Goal: Transaction & Acquisition: Download file/media

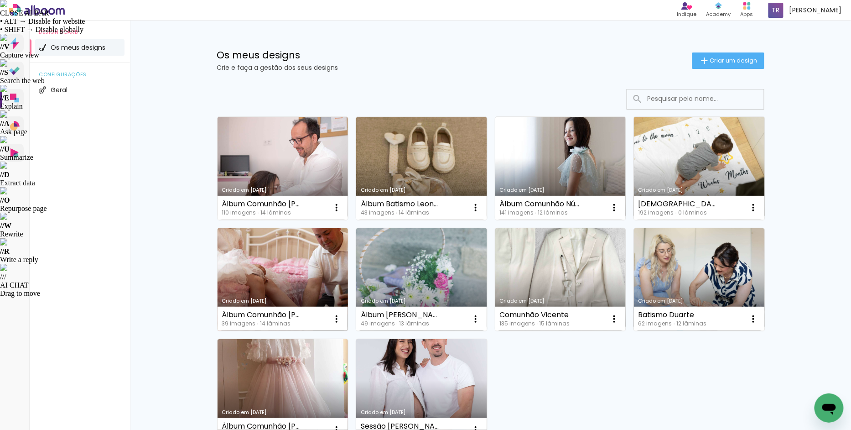
click at [290, 278] on link "Criado em [DATE]" at bounding box center [283, 279] width 131 height 103
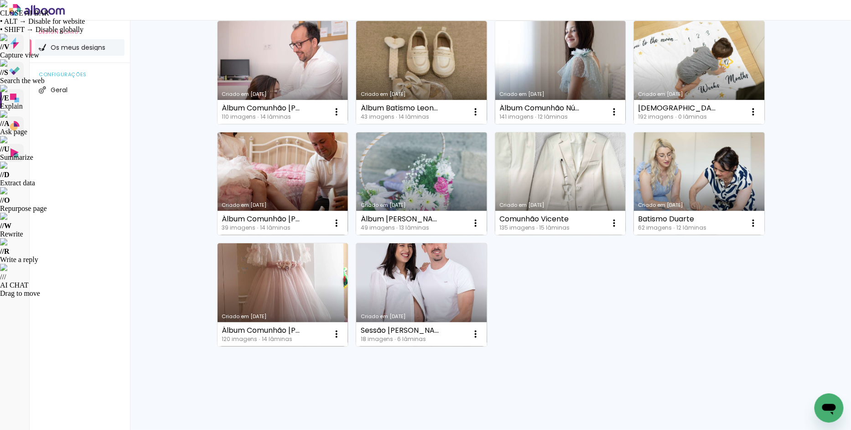
scroll to position [97, 0]
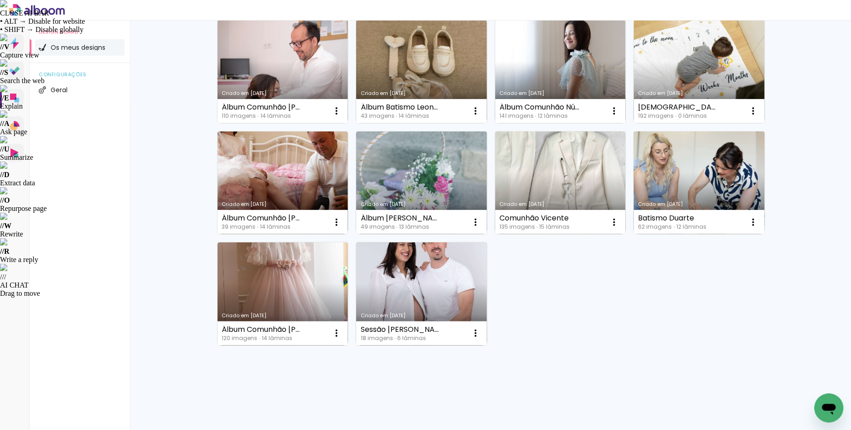
click at [708, 156] on link "Criado em [DATE]" at bounding box center [699, 182] width 131 height 103
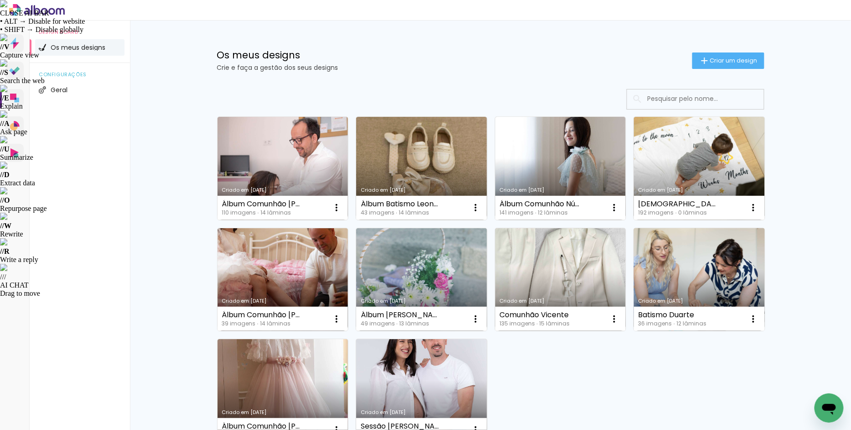
click at [698, 248] on link "Criado em [DATE]" at bounding box center [699, 279] width 131 height 103
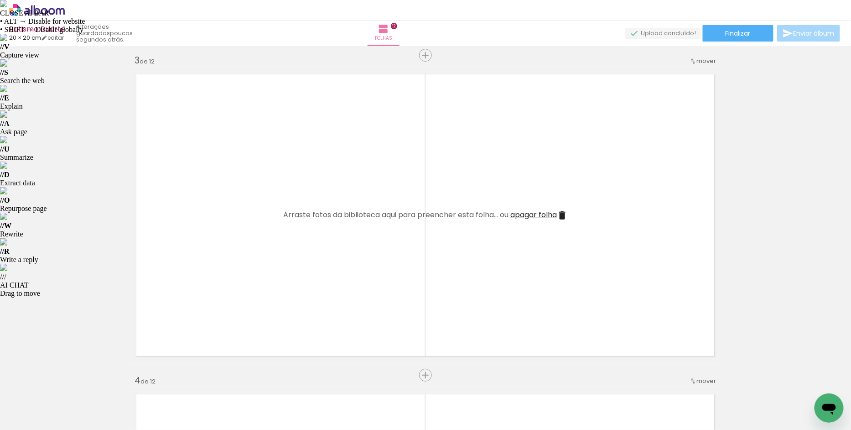
scroll to position [649, 0]
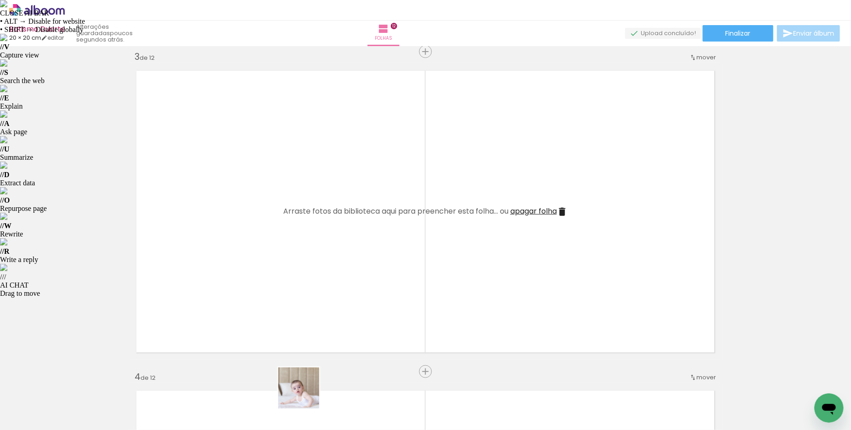
drag, startPoint x: 306, startPoint y: 405, endPoint x: 316, endPoint y: 327, distance: 78.7
click at [316, 327] on quentale-workspace at bounding box center [425, 215] width 851 height 430
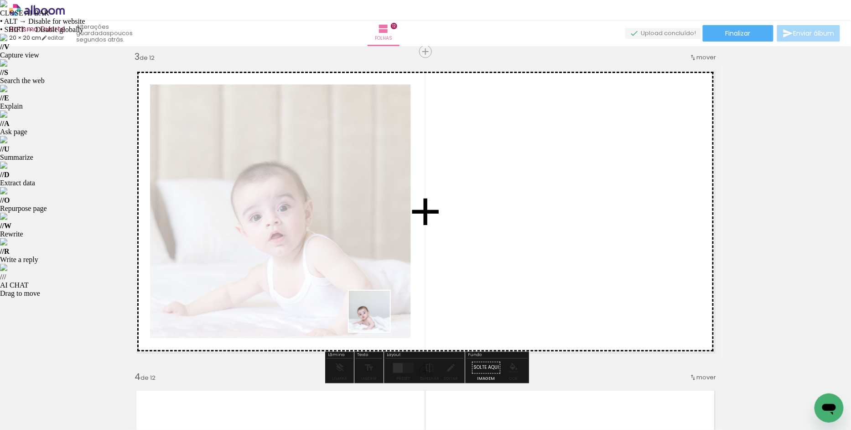
drag, startPoint x: 344, startPoint y: 396, endPoint x: 378, endPoint y: 316, distance: 86.4
click at [378, 316] on quentale-workspace at bounding box center [425, 215] width 851 height 430
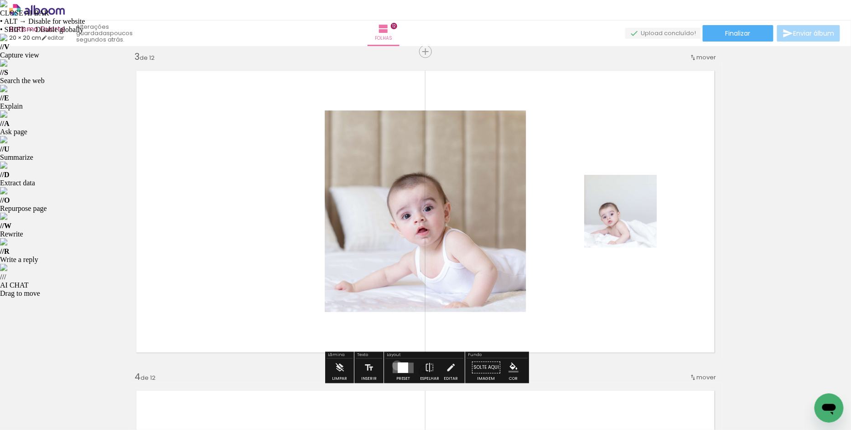
click at [398, 365] on div at bounding box center [403, 367] width 10 height 10
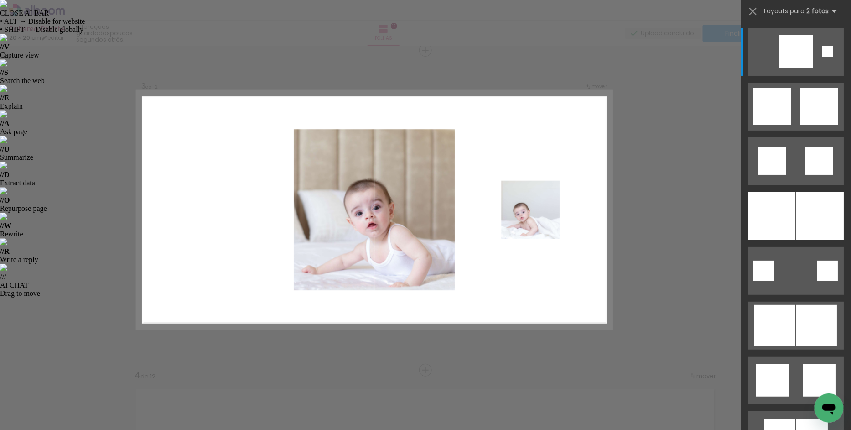
scroll to position [651, 0]
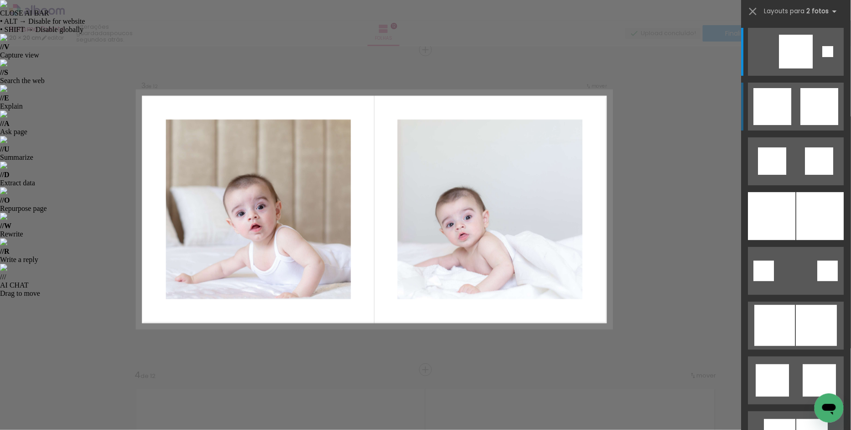
click at [786, 107] on div at bounding box center [773, 106] width 38 height 37
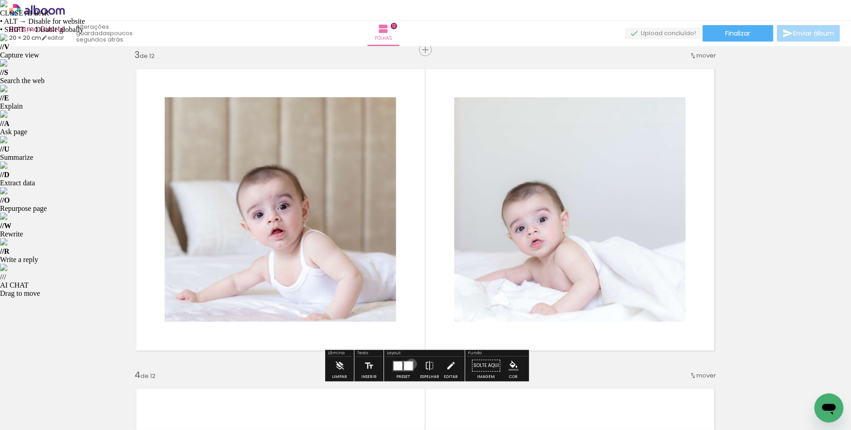
click at [410, 364] on div at bounding box center [408, 365] width 9 height 9
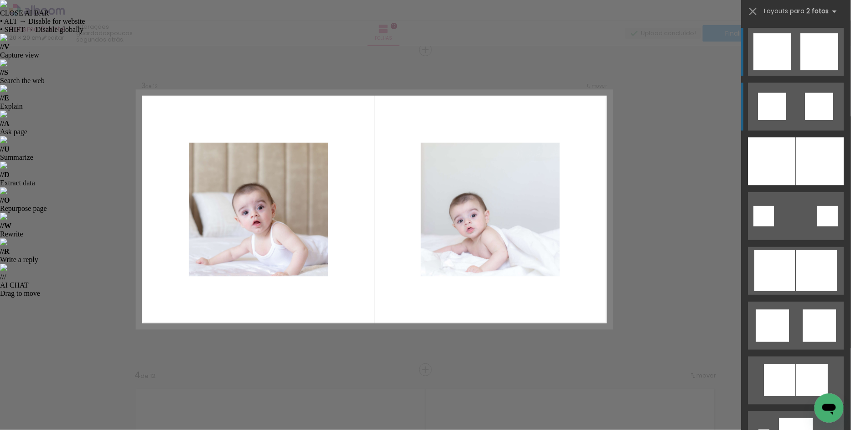
click at [776, 107] on div at bounding box center [773, 106] width 28 height 27
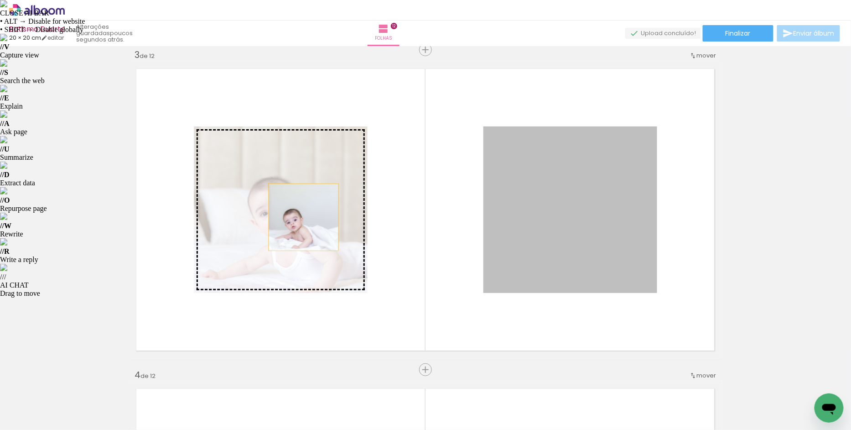
drag, startPoint x: 580, startPoint y: 226, endPoint x: 304, endPoint y: 217, distance: 276.2
click at [0, 0] on slot at bounding box center [0, 0] width 0 height 0
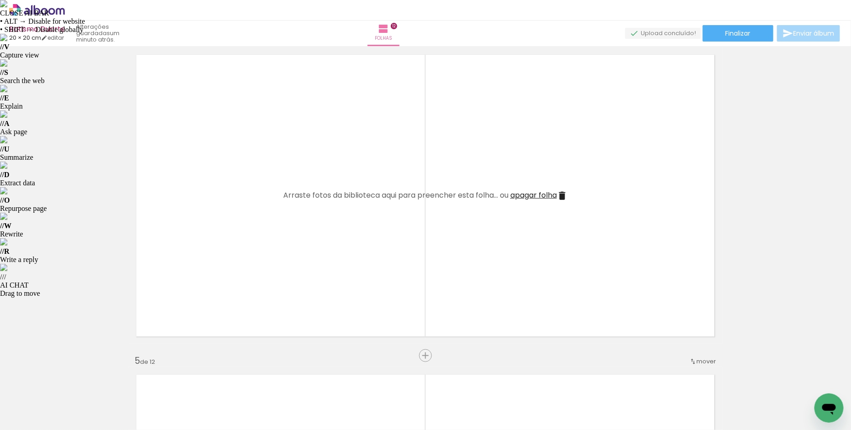
scroll to position [981, 0]
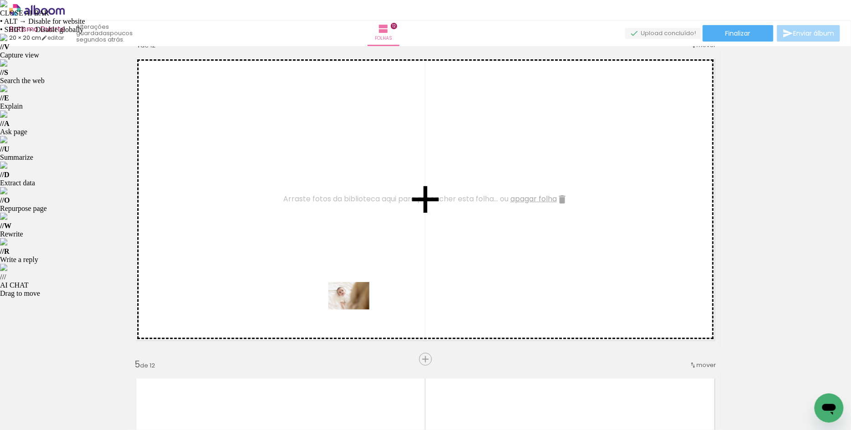
drag, startPoint x: 400, startPoint y: 402, endPoint x: 355, endPoint y: 304, distance: 108.2
click at [355, 304] on quentale-workspace at bounding box center [425, 215] width 851 height 430
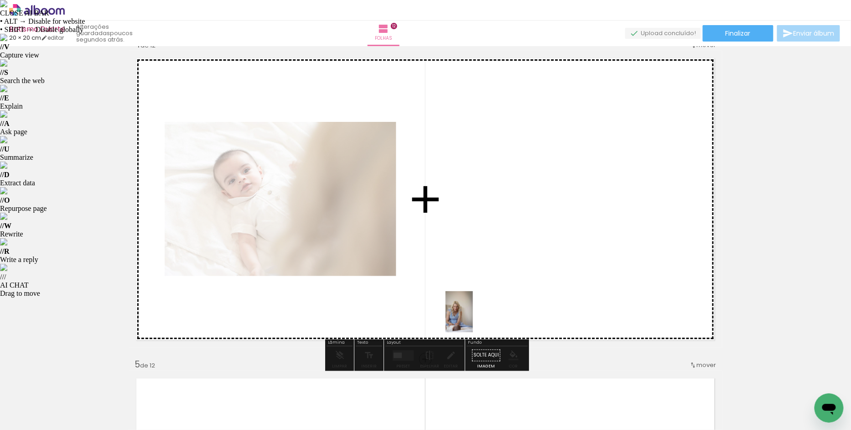
drag, startPoint x: 461, startPoint y: 410, endPoint x: 481, endPoint y: 309, distance: 103.3
click at [481, 309] on quentale-workspace at bounding box center [425, 215] width 851 height 430
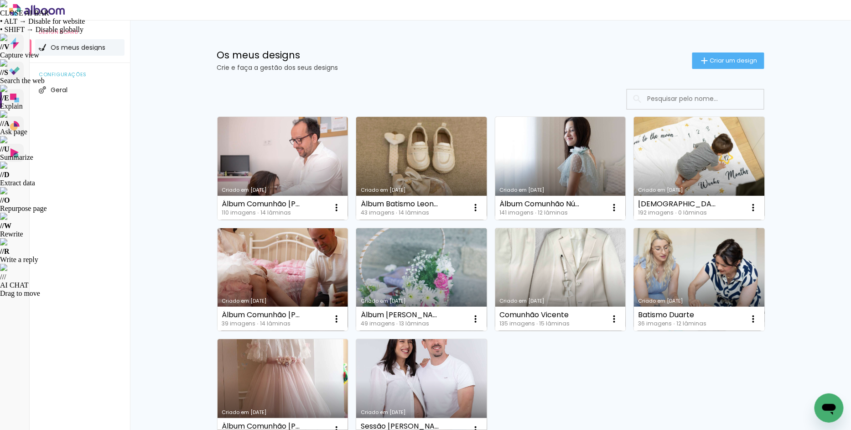
click at [656, 270] on link "Criado em [DATE]" at bounding box center [699, 279] width 131 height 103
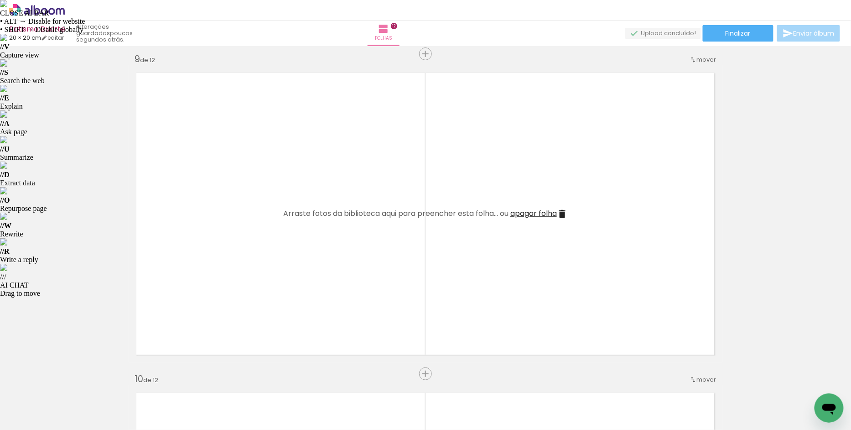
scroll to position [2579, 0]
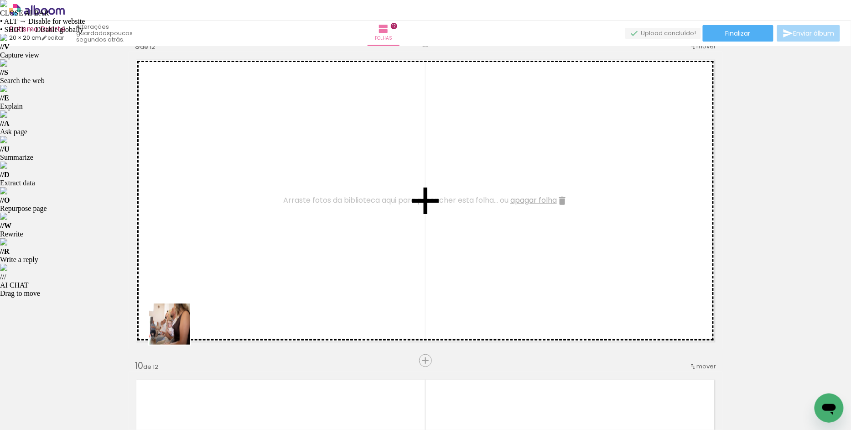
drag, startPoint x: 148, startPoint y: 407, endPoint x: 189, endPoint y: 347, distance: 73.5
click at [192, 302] on quentale-workspace at bounding box center [425, 215] width 851 height 430
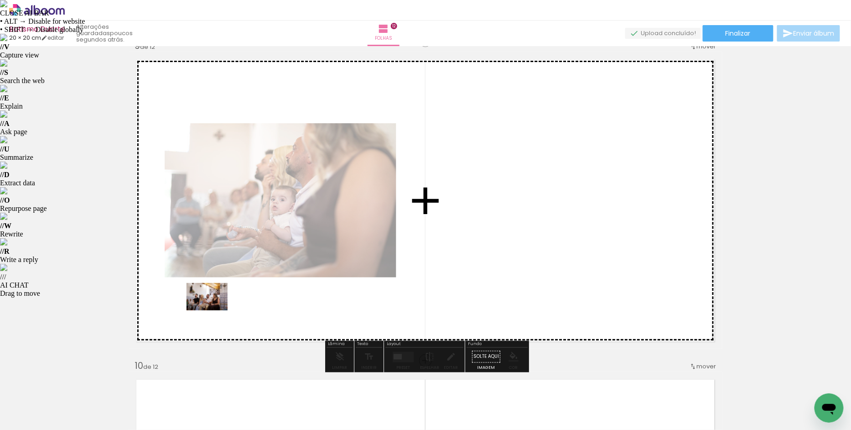
drag, startPoint x: 189, startPoint y: 398, endPoint x: 215, endPoint y: 309, distance: 93.0
click at [215, 309] on quentale-workspace at bounding box center [425, 215] width 851 height 430
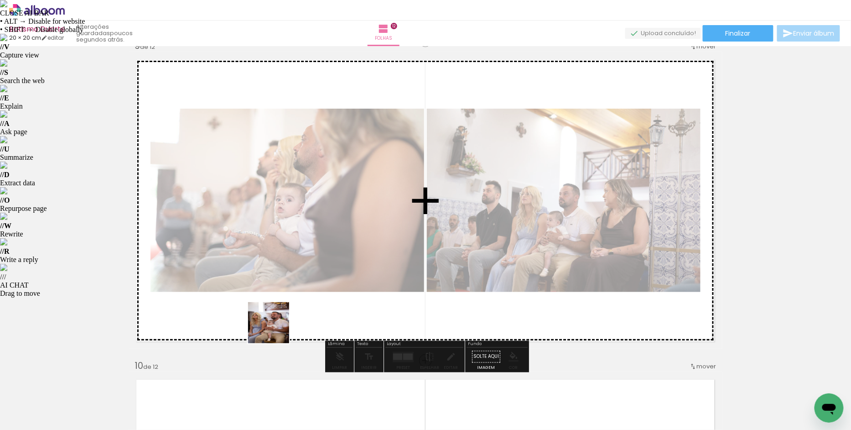
drag, startPoint x: 252, startPoint y: 411, endPoint x: 281, endPoint y: 322, distance: 93.4
click at [281, 322] on quentale-workspace at bounding box center [425, 215] width 851 height 430
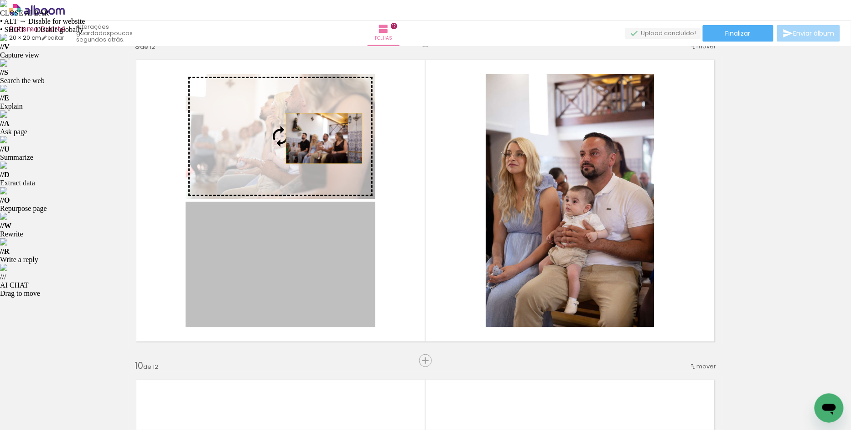
drag, startPoint x: 318, startPoint y: 245, endPoint x: 324, endPoint y: 138, distance: 106.5
click at [0, 0] on slot at bounding box center [0, 0] width 0 height 0
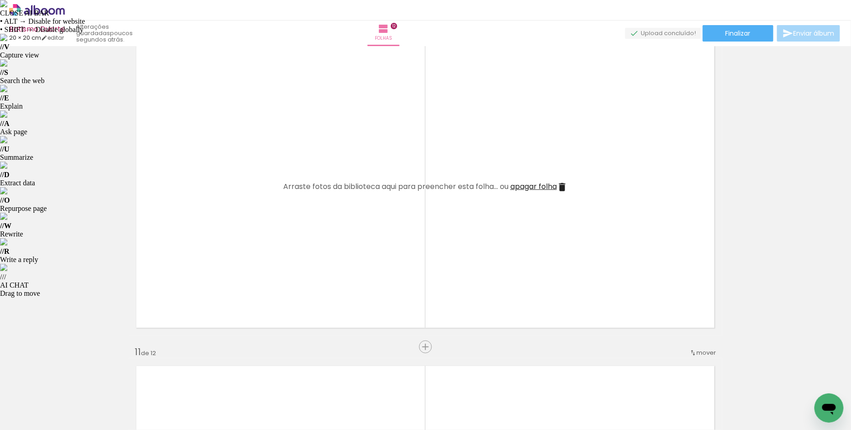
scroll to position [0, 987]
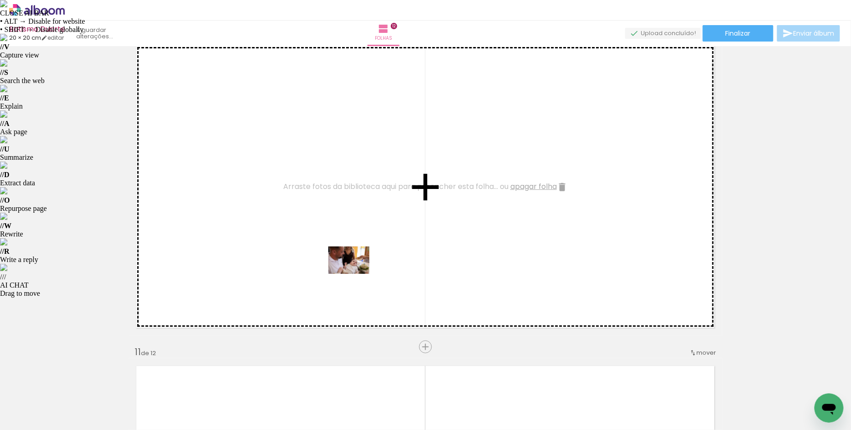
drag, startPoint x: 234, startPoint y: 400, endPoint x: 356, endPoint y: 274, distance: 175.8
click at [356, 274] on quentale-workspace at bounding box center [425, 215] width 851 height 430
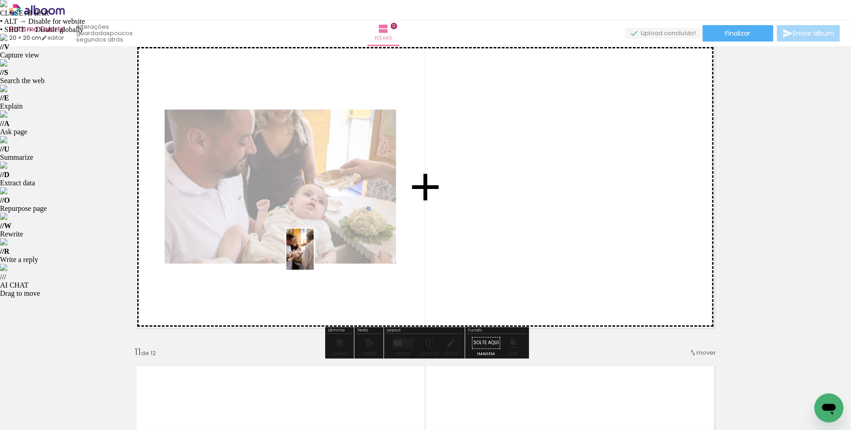
drag, startPoint x: 282, startPoint y: 402, endPoint x: 314, endPoint y: 255, distance: 149.9
click at [314, 255] on quentale-workspace at bounding box center [425, 215] width 851 height 430
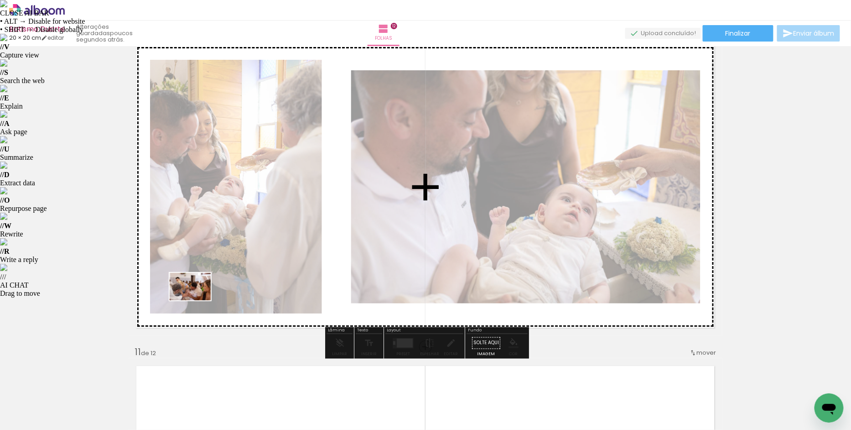
drag, startPoint x: 185, startPoint y: 404, endPoint x: 197, endPoint y: 300, distance: 104.2
click at [197, 300] on quentale-workspace at bounding box center [425, 215] width 851 height 430
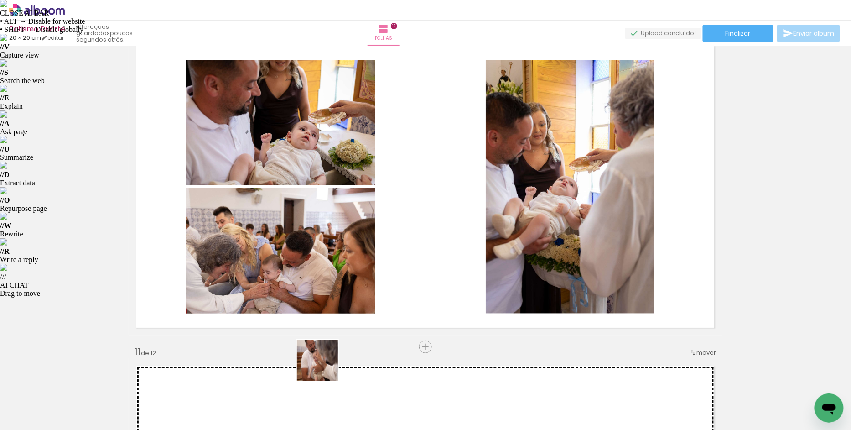
drag, startPoint x: 324, startPoint y: 405, endPoint x: 324, endPoint y: 324, distance: 80.3
click at [324, 324] on quentale-workspace at bounding box center [425, 215] width 851 height 430
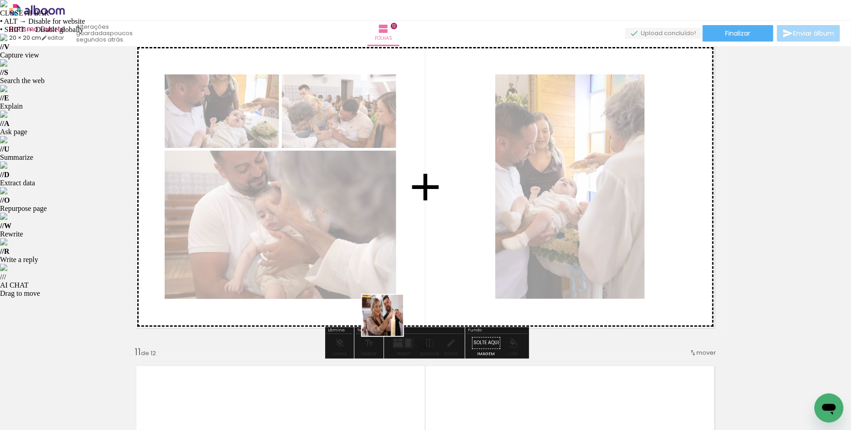
drag, startPoint x: 392, startPoint y: 404, endPoint x: 390, endPoint y: 285, distance: 119.1
click at [390, 285] on quentale-workspace at bounding box center [425, 215] width 851 height 430
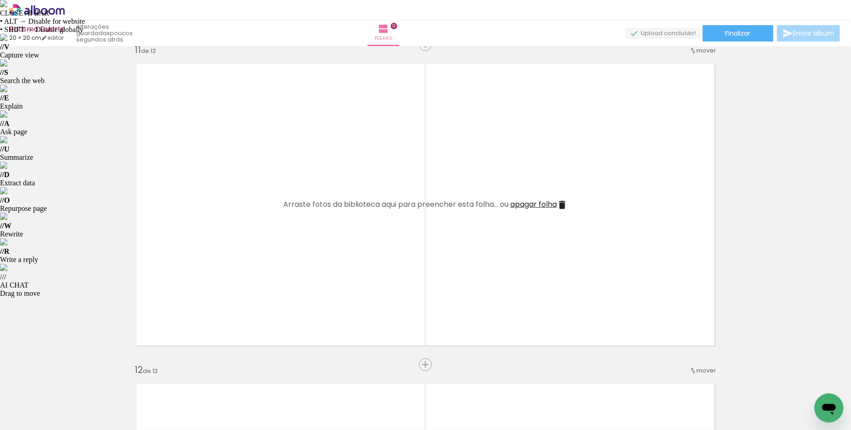
scroll to position [3212, 0]
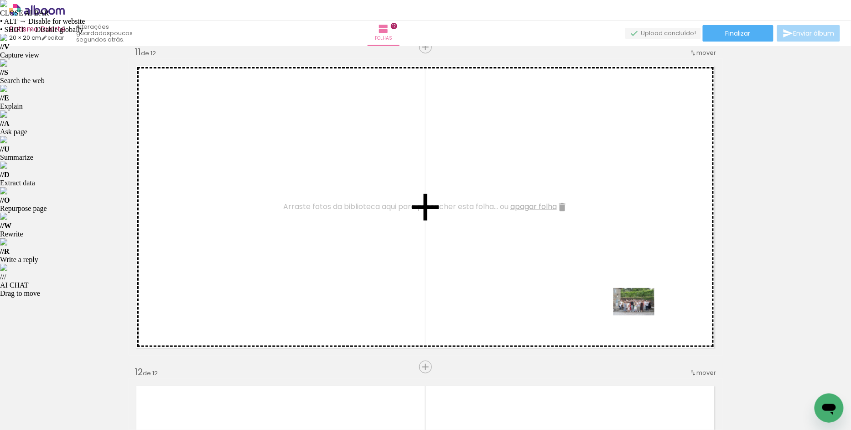
drag, startPoint x: 800, startPoint y: 401, endPoint x: 641, endPoint y: 315, distance: 180.4
click at [641, 315] on quentale-workspace at bounding box center [425, 215] width 851 height 430
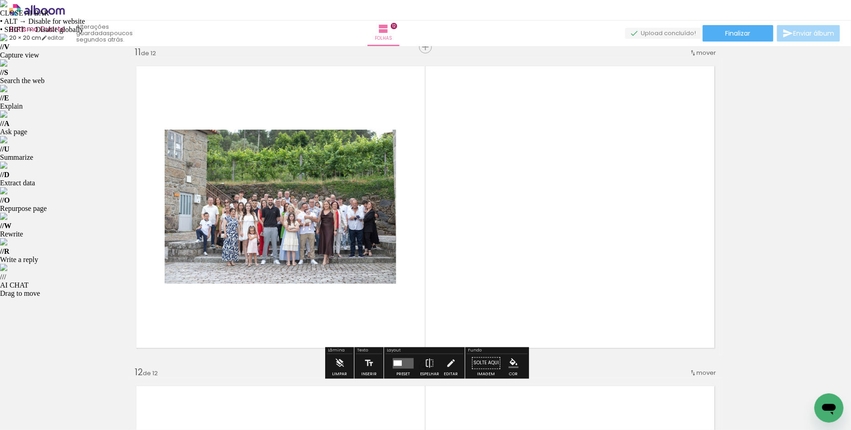
click at [400, 364] on quentale-layouter at bounding box center [403, 363] width 21 height 10
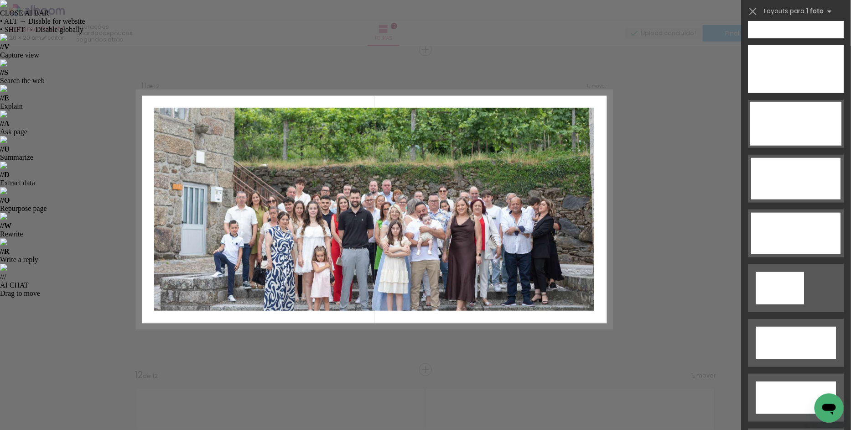
scroll to position [2775, 0]
click at [796, 185] on div at bounding box center [796, 178] width 89 height 42
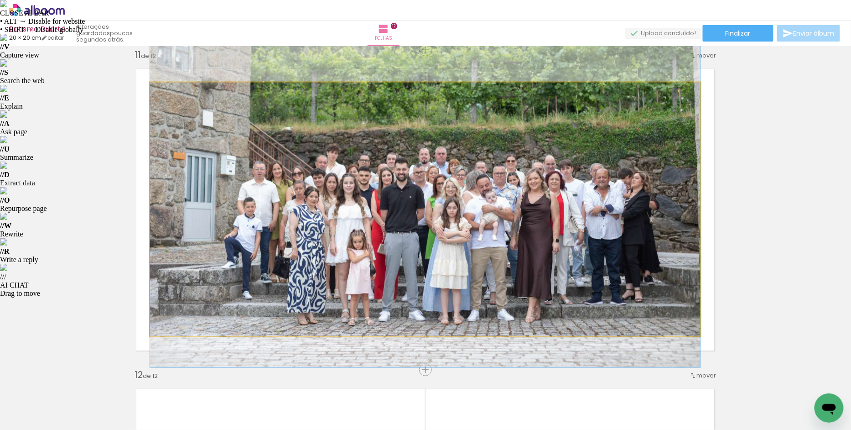
drag, startPoint x: 446, startPoint y: 249, endPoint x: 446, endPoint y: 223, distance: 26.0
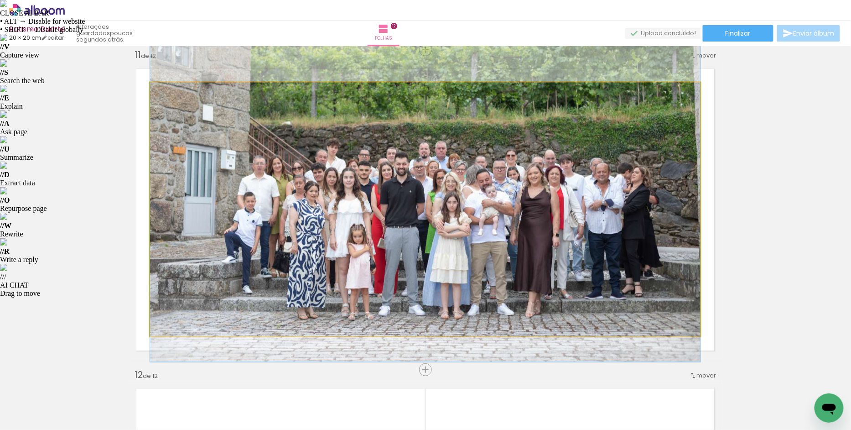
drag, startPoint x: 446, startPoint y: 223, endPoint x: 446, endPoint y: 218, distance: 5.0
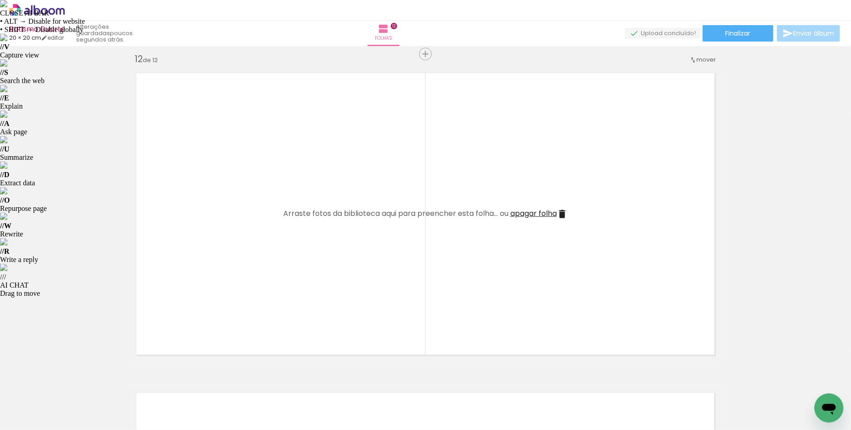
scroll to position [3526, 0]
drag, startPoint x: 573, startPoint y: 399, endPoint x: 553, endPoint y: 316, distance: 85.9
click at [553, 316] on quentale-workspace at bounding box center [425, 215] width 851 height 430
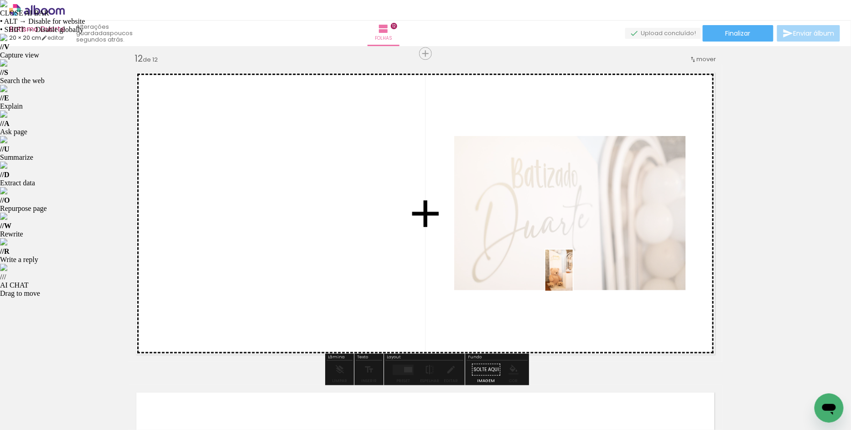
drag, startPoint x: 606, startPoint y: 391, endPoint x: 573, endPoint y: 277, distance: 118.3
click at [573, 277] on quentale-workspace at bounding box center [425, 215] width 851 height 430
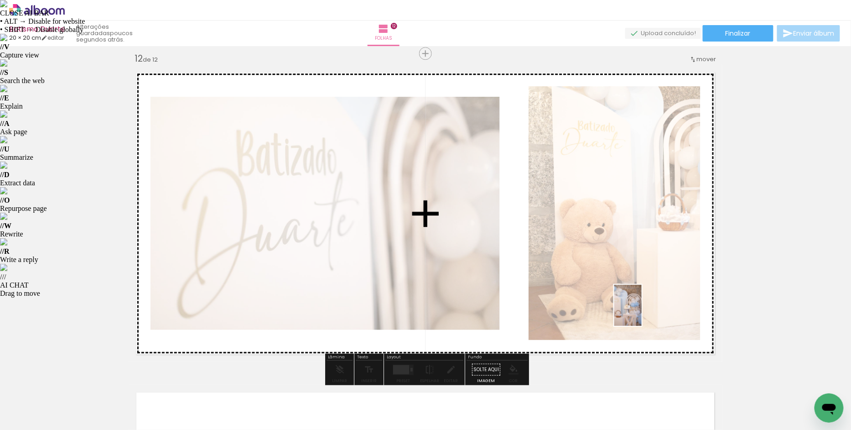
drag, startPoint x: 652, startPoint y: 390, endPoint x: 642, endPoint y: 312, distance: 78.3
click at [642, 312] on quentale-workspace at bounding box center [425, 215] width 851 height 430
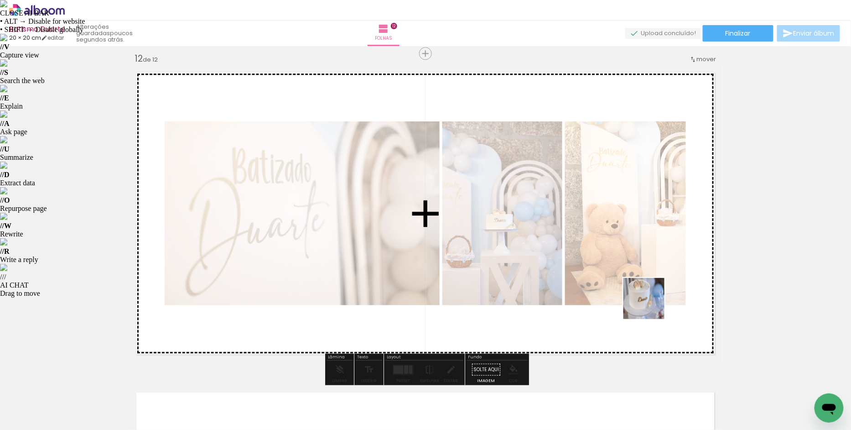
drag, startPoint x: 703, startPoint y: 397, endPoint x: 651, endPoint y: 304, distance: 107.1
click at [651, 304] on quentale-workspace at bounding box center [425, 215] width 851 height 430
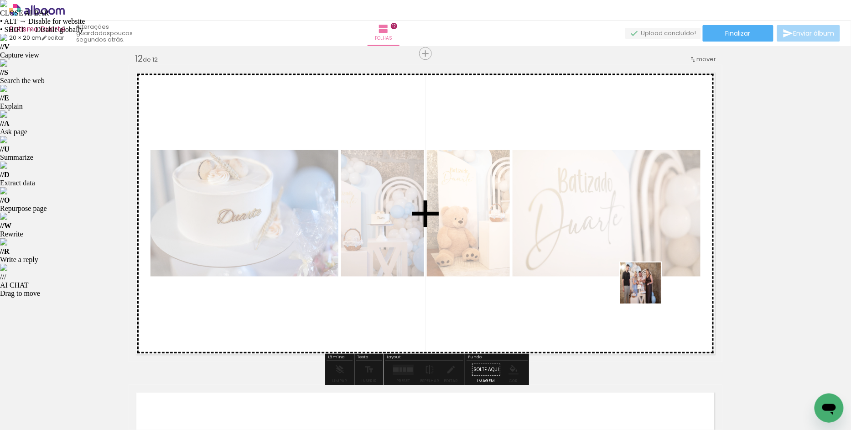
drag, startPoint x: 753, startPoint y: 396, endPoint x: 628, endPoint y: 276, distance: 173.3
click at [628, 276] on quentale-workspace at bounding box center [425, 215] width 851 height 430
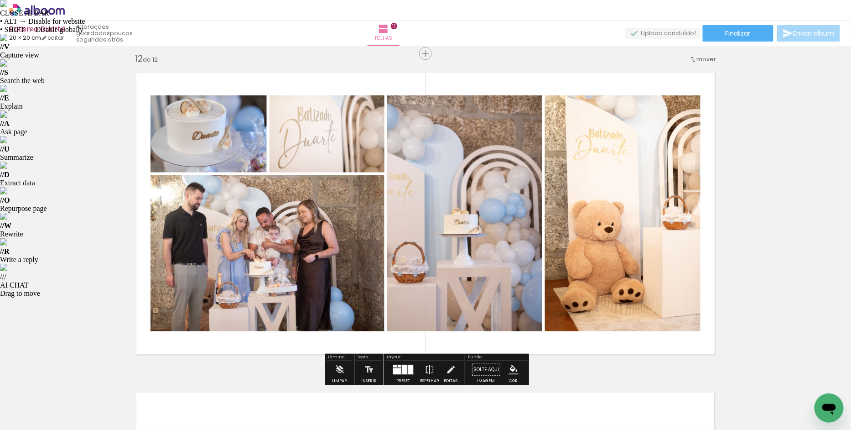
click at [399, 375] on quentale-thumb at bounding box center [405, 399] width 51 height 52
click at [402, 371] on div at bounding box center [404, 369] width 5 height 9
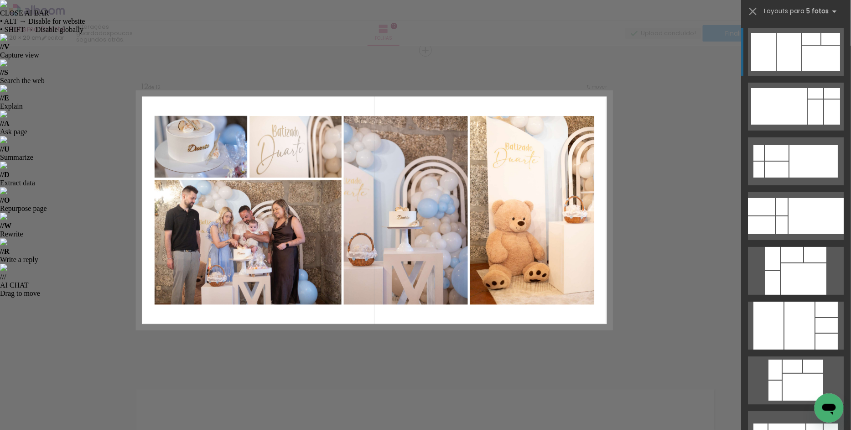
scroll to position [3529, 0]
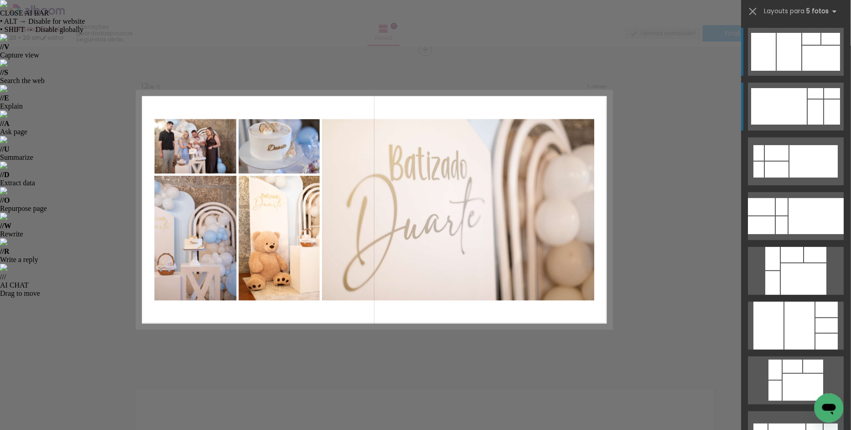
click at [789, 101] on div at bounding box center [780, 106] width 56 height 36
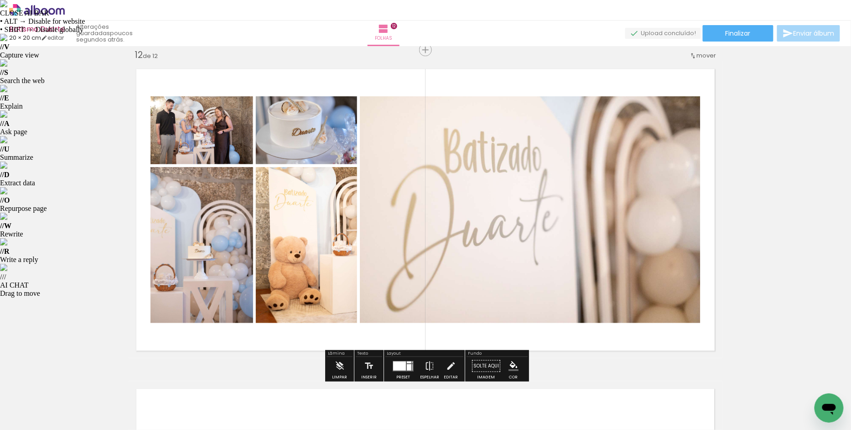
click at [210, 146] on quentale-photo at bounding box center [202, 130] width 103 height 68
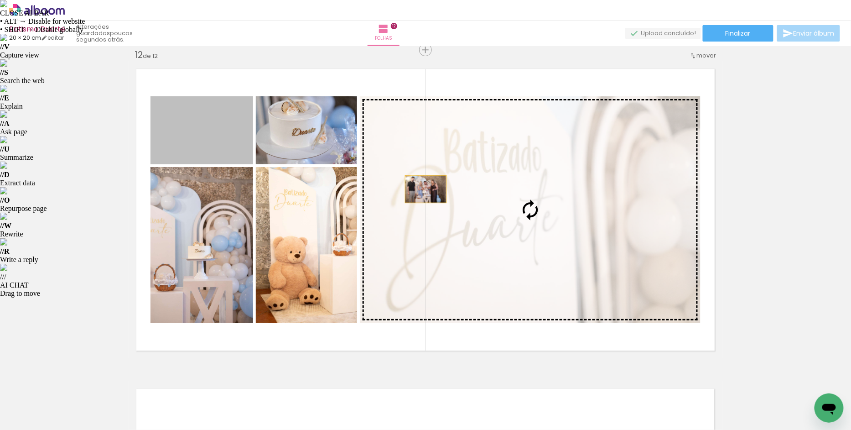
drag, startPoint x: 210, startPoint y: 146, endPoint x: 427, endPoint y: 192, distance: 222.5
click at [0, 0] on slot at bounding box center [0, 0] width 0 height 0
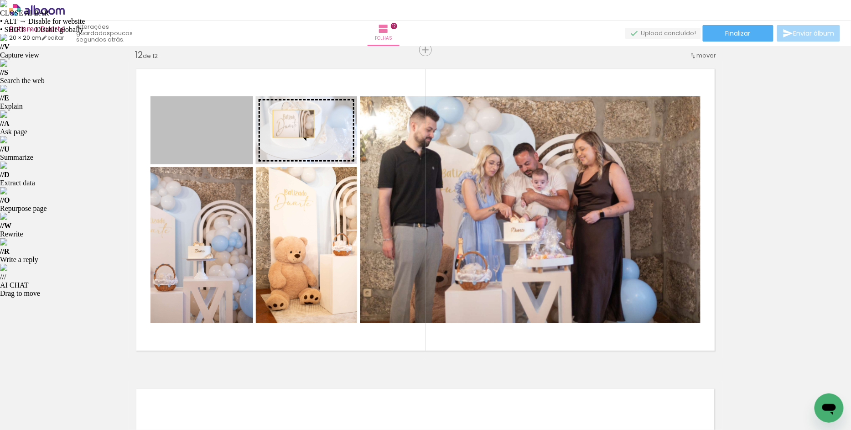
drag, startPoint x: 198, startPoint y: 126, endPoint x: 294, endPoint y: 124, distance: 95.4
click at [0, 0] on slot at bounding box center [0, 0] width 0 height 0
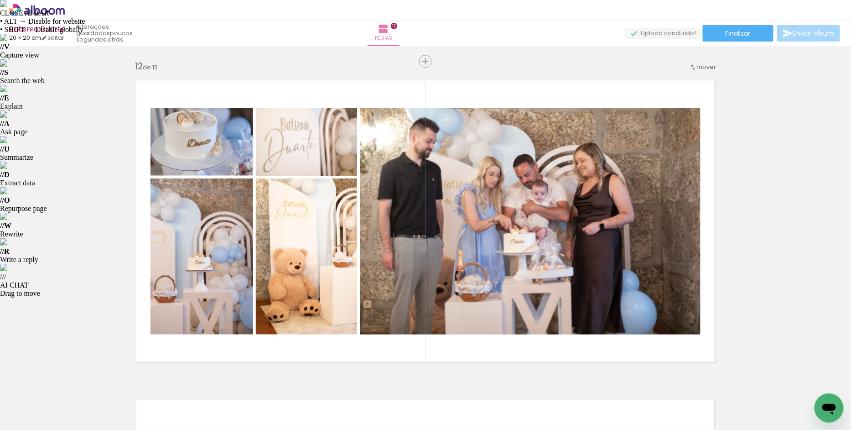
scroll to position [3524, 0]
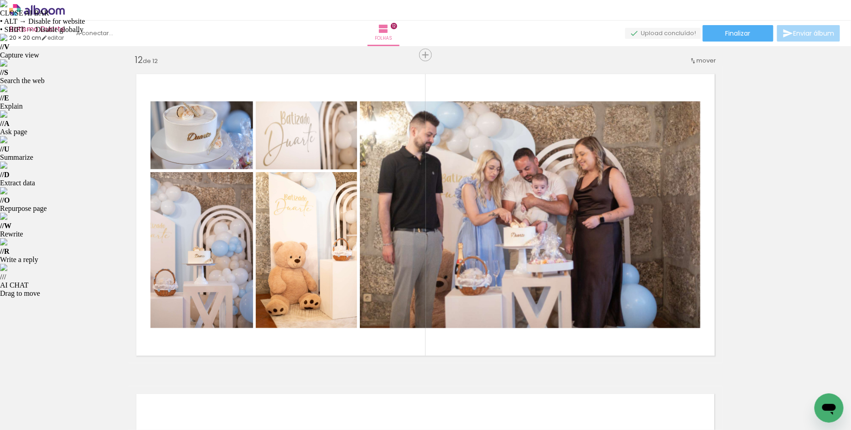
scroll to position [0, 1065]
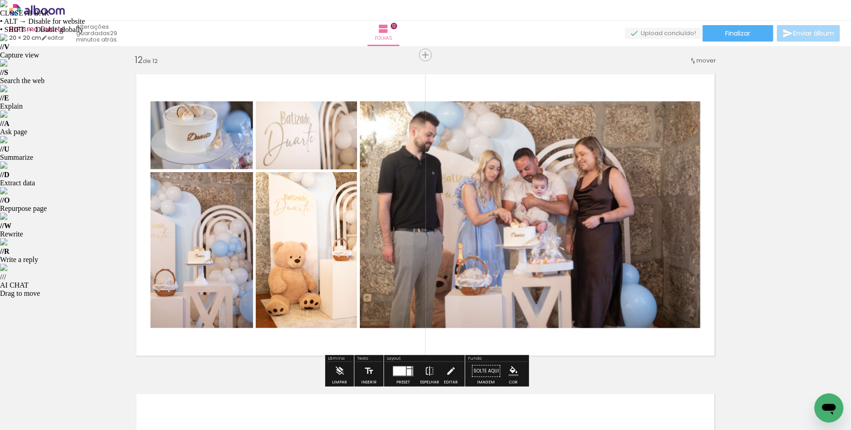
click at [24, 415] on span "Adicionar Fotos" at bounding box center [32, 417] width 27 height 10
click at [0, 0] on input "file" at bounding box center [0, 0] width 0 height 0
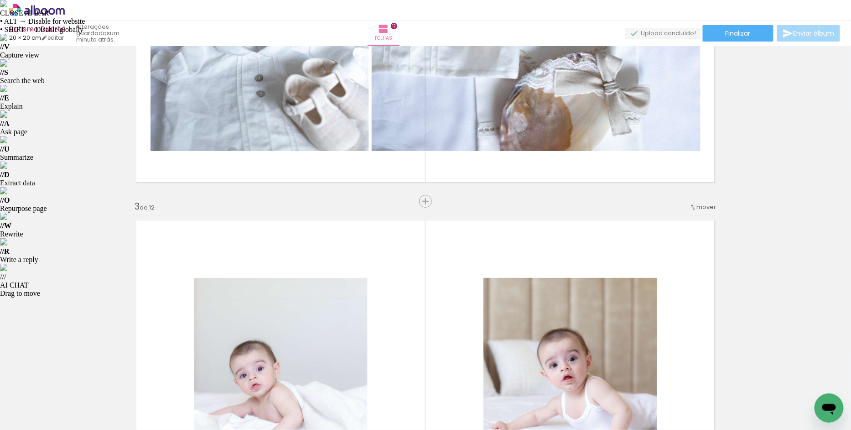
scroll to position [443, 0]
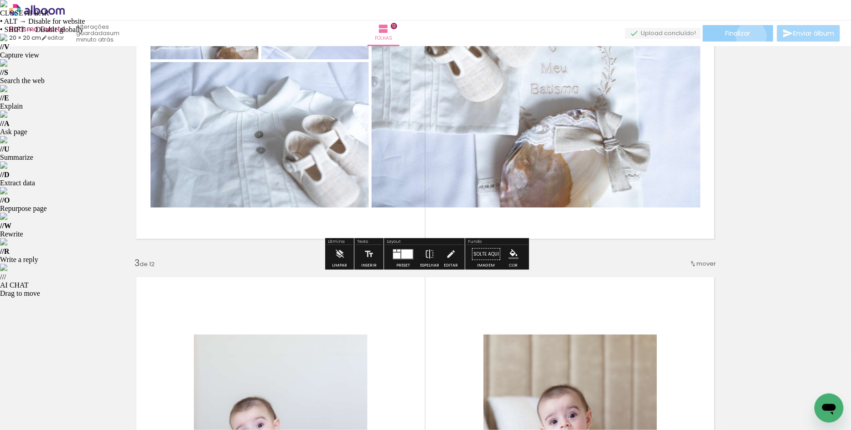
click at [749, 36] on paper-button "Finalizar" at bounding box center [738, 33] width 71 height 16
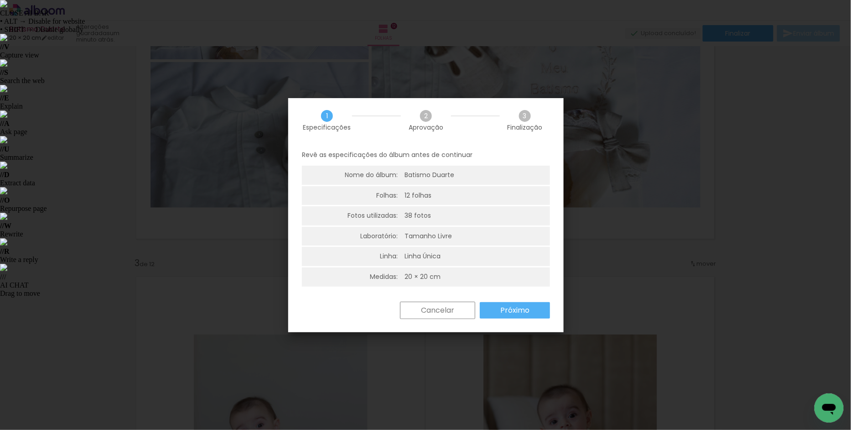
scroll to position [0, 0]
click at [0, 0] on slot "Próximo" at bounding box center [0, 0] width 0 height 0
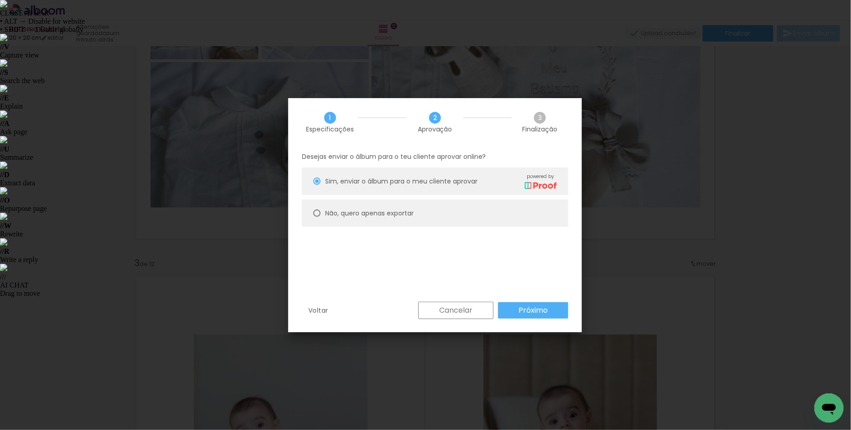
click at [0, 0] on slot "Não, quero apenas exportar" at bounding box center [0, 0] width 0 height 0
type paper-radio-button "on"
click at [0, 0] on slot "Próximo" at bounding box center [0, 0] width 0 height 0
type input "Alta, 300 DPI"
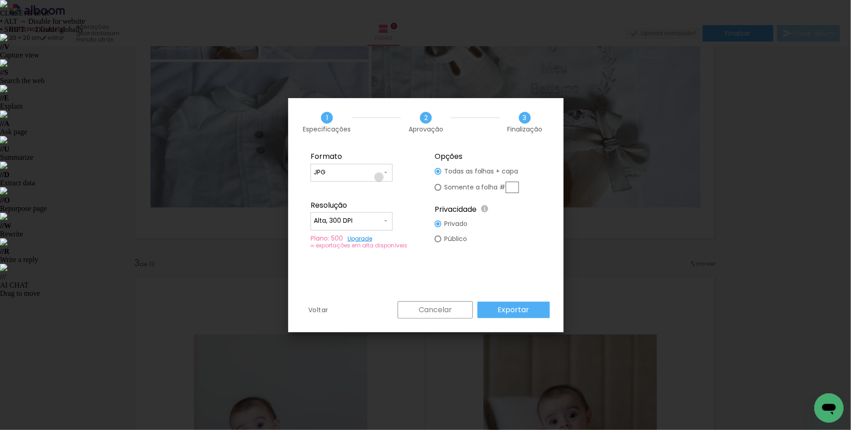
click at [379, 177] on div at bounding box center [352, 177] width 76 height 1
click at [344, 188] on paper-item "PDF" at bounding box center [352, 189] width 82 height 18
type input "PDF"
click at [378, 218] on input "Alta, 300 DPI" at bounding box center [348, 220] width 68 height 9
click at [0, 0] on slot "Alta, 300 DPI" at bounding box center [0, 0] width 0 height 0
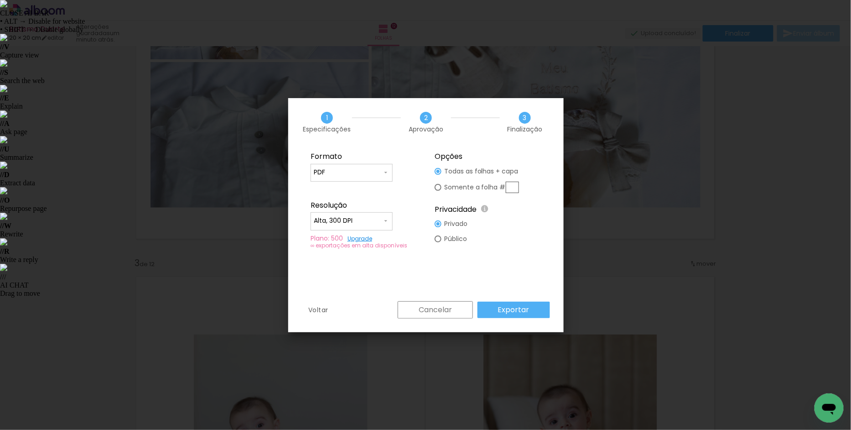
click at [0, 0] on slot "Exportar" at bounding box center [0, 0] width 0 height 0
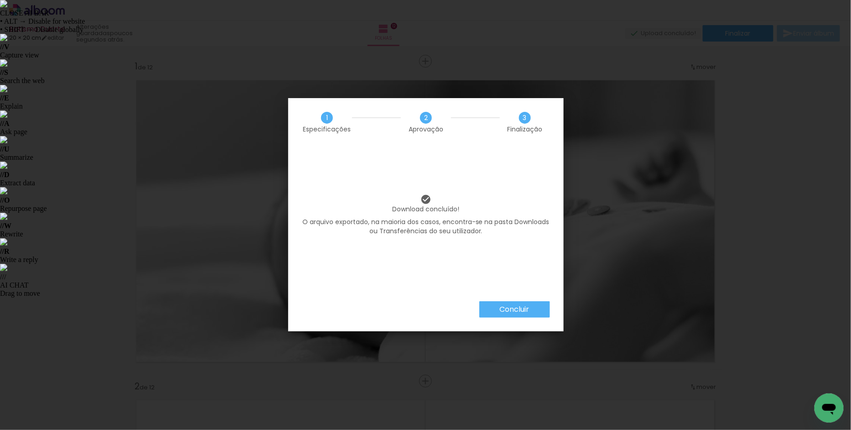
scroll to position [443, 0]
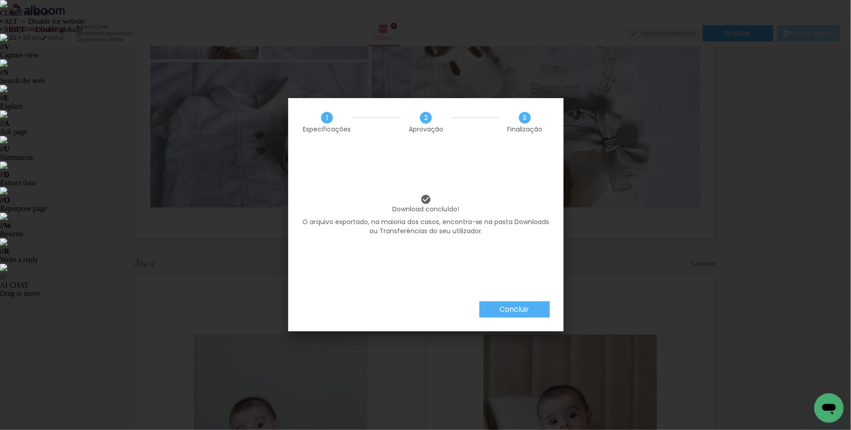
click at [0, 0] on slot "Concluir" at bounding box center [0, 0] width 0 height 0
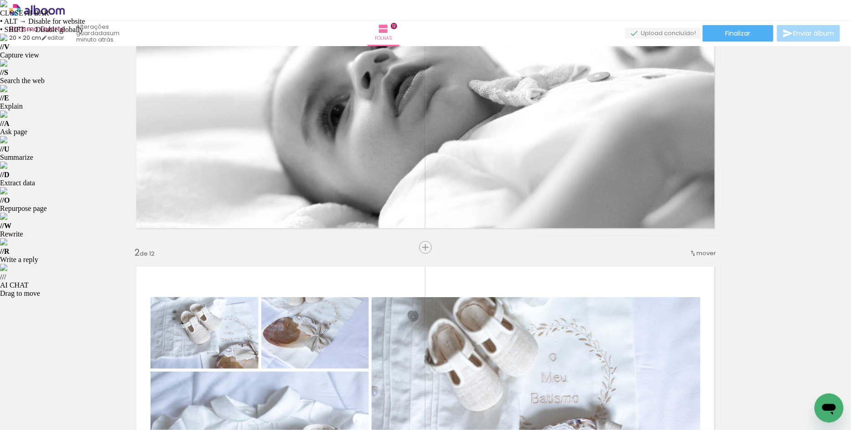
scroll to position [0, 0]
